Goal: Transaction & Acquisition: Obtain resource

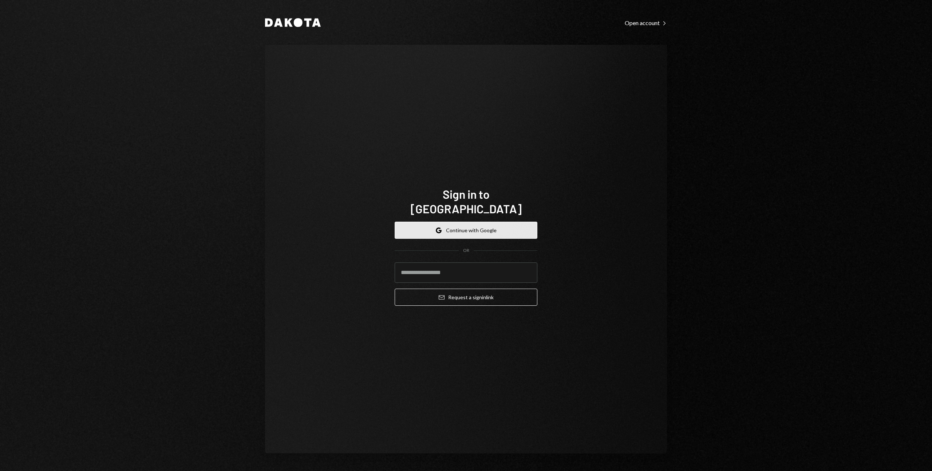
click at [461, 222] on button "Google Continue with Google" at bounding box center [466, 230] width 143 height 17
click at [412, 262] on input "email" at bounding box center [466, 272] width 143 height 20
click at [0, 471] on com-1password-button at bounding box center [0, 471] width 0 height 0
type input "**********"
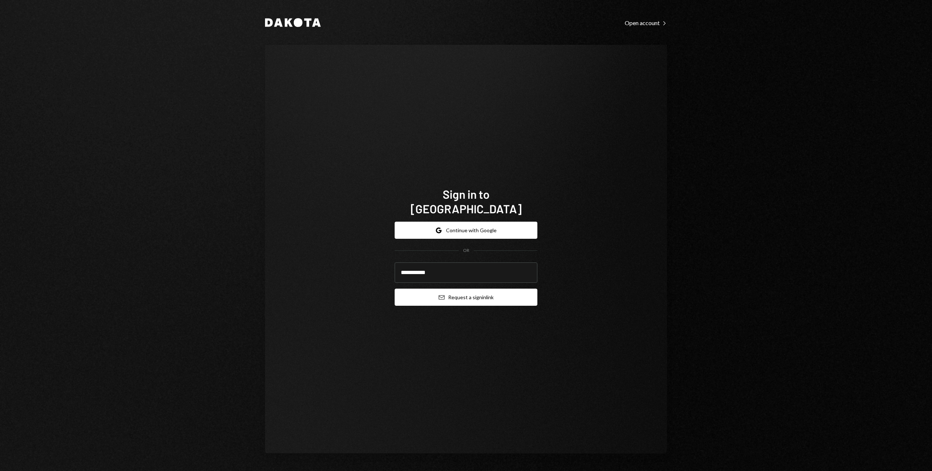
click at [459, 292] on button "Email Request a sign in link" at bounding box center [466, 297] width 143 height 17
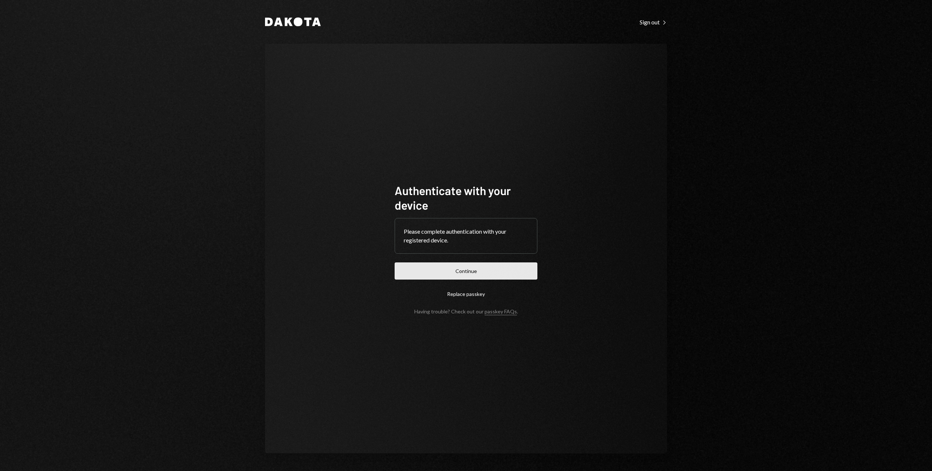
click at [442, 268] on button "Continue" at bounding box center [466, 270] width 143 height 17
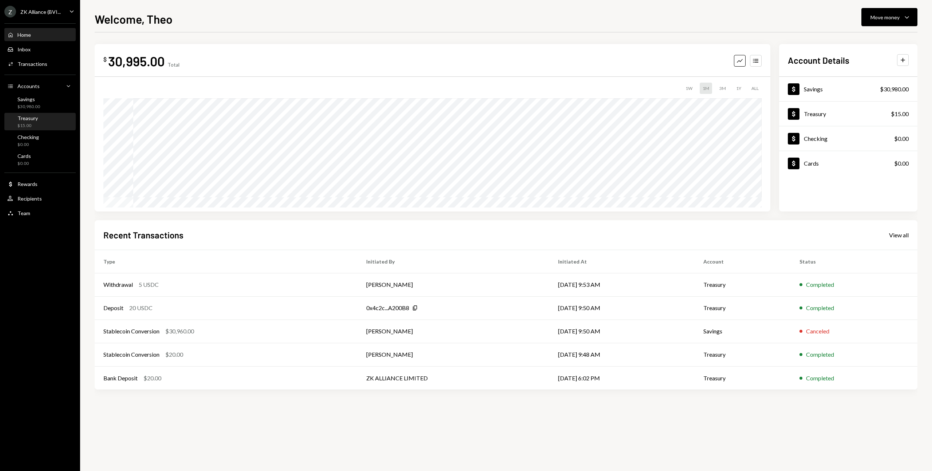
click at [32, 123] on div "$15.00" at bounding box center [27, 126] width 20 height 6
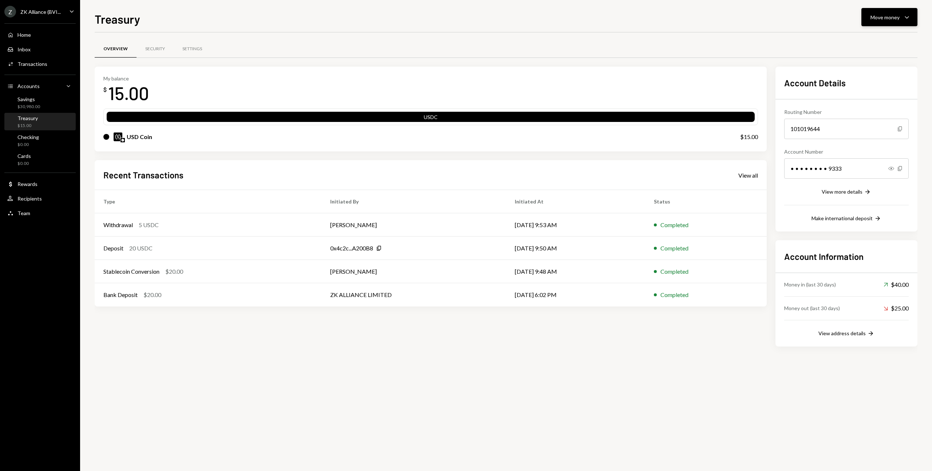
click at [904, 21] on icon "Caret Down" at bounding box center [906, 17] width 9 height 9
click at [886, 71] on div "Deposit" at bounding box center [883, 72] width 53 height 8
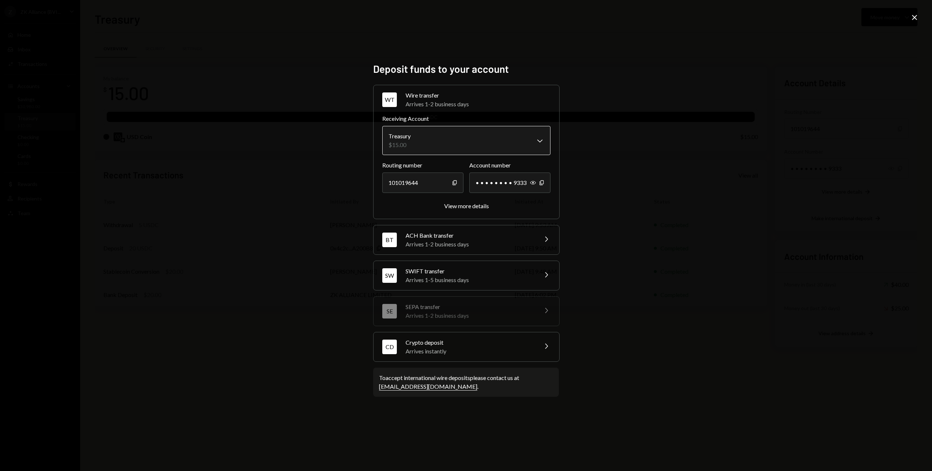
click at [507, 137] on body "Z ZK Alliance (BVI... Caret Down Home Home Inbox Inbox Activities Transactions …" at bounding box center [466, 235] width 932 height 471
click at [514, 90] on div "WT Wire transfer Arrives 1-2 business days Chevron Right" at bounding box center [467, 99] width 186 height 29
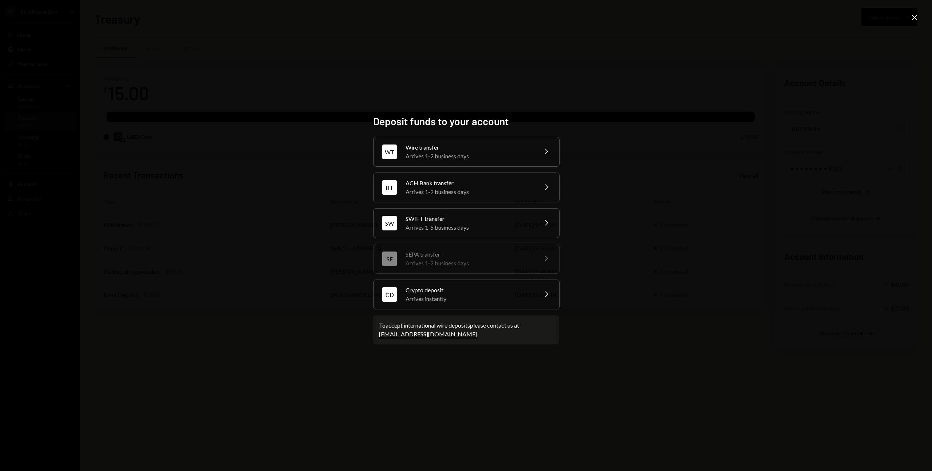
click at [477, 287] on div "Crypto deposit" at bounding box center [469, 290] width 127 height 9
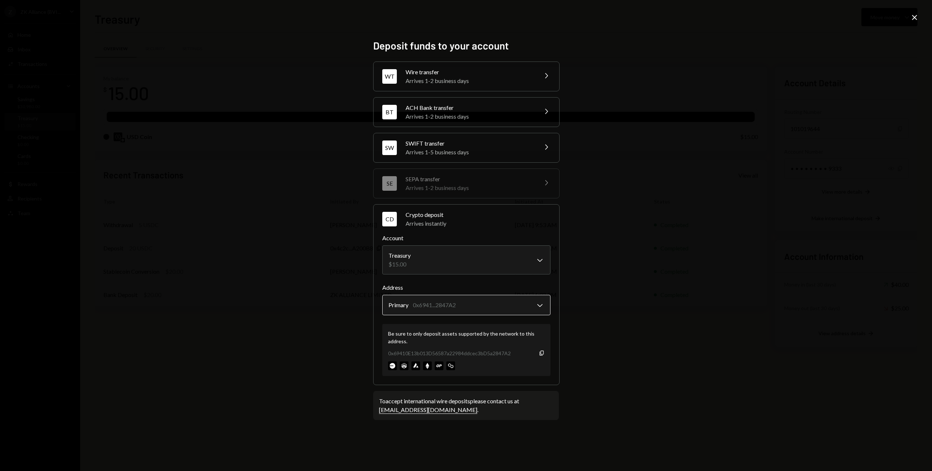
click at [466, 304] on body "Z ZK Alliance (BVI... Caret Down Home Home Inbox Inbox Activities Transactions …" at bounding box center [466, 235] width 932 height 471
click at [542, 352] on icon "Copy" at bounding box center [542, 353] width 6 height 6
click at [201, 98] on div "**********" at bounding box center [466, 235] width 932 height 471
click at [916, 19] on icon "Close" at bounding box center [914, 17] width 9 height 9
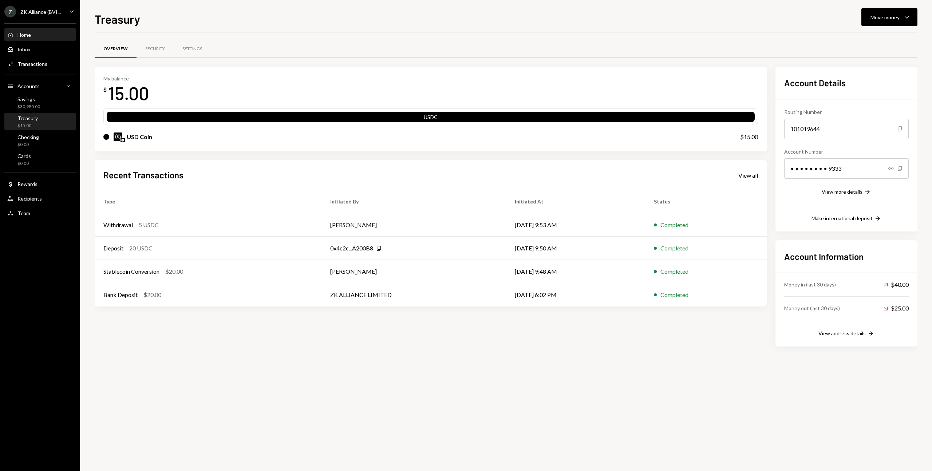
click at [31, 36] on div "Home" at bounding box center [23, 35] width 13 height 6
